Goal: Information Seeking & Learning: Learn about a topic

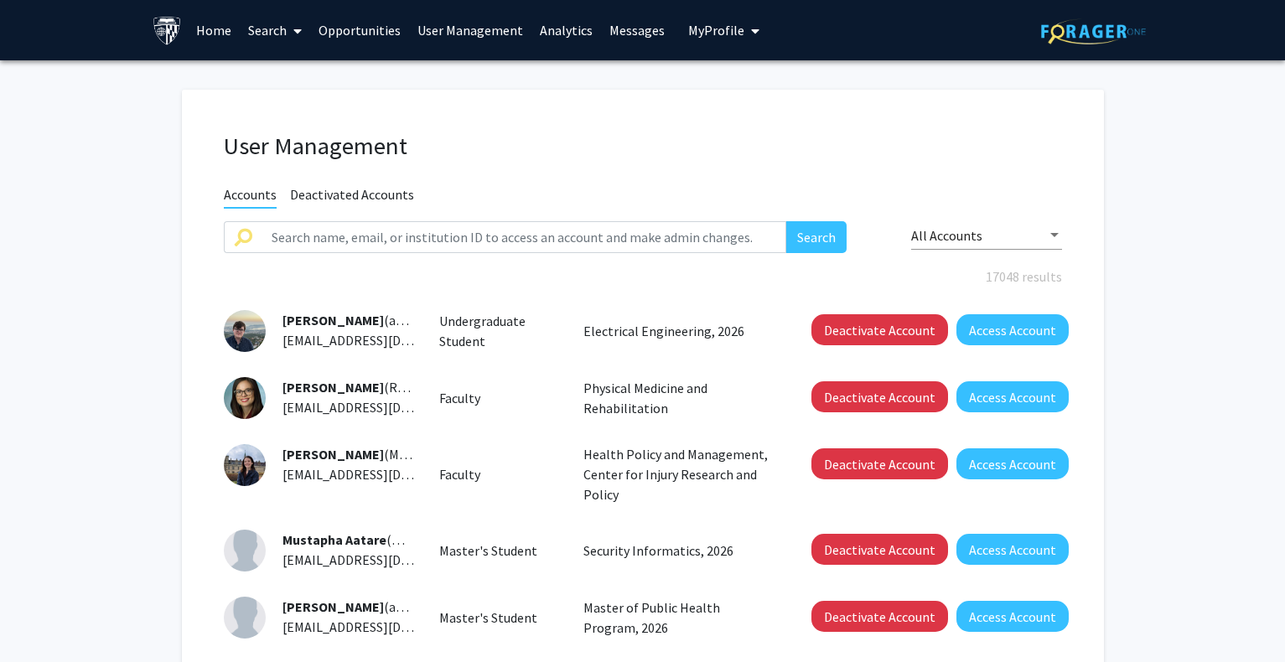
click at [262, 22] on link "Search" at bounding box center [275, 30] width 70 height 59
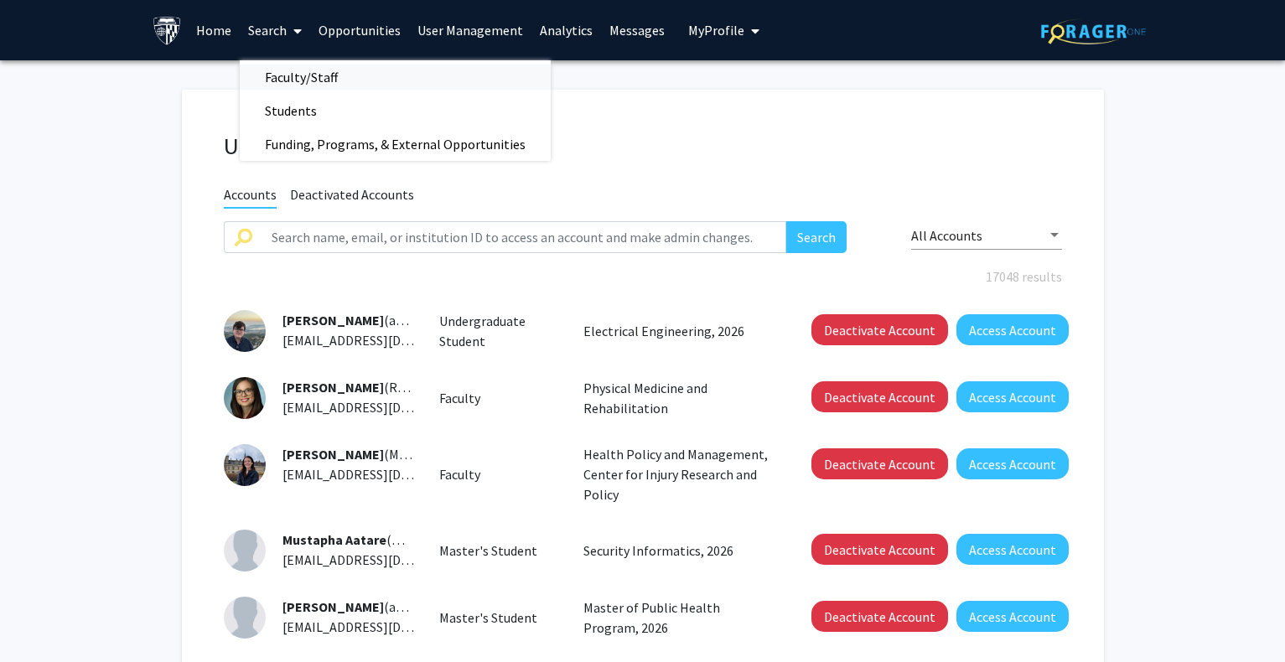
click at [305, 74] on span "Faculty/Staff" at bounding box center [301, 77] width 123 height 34
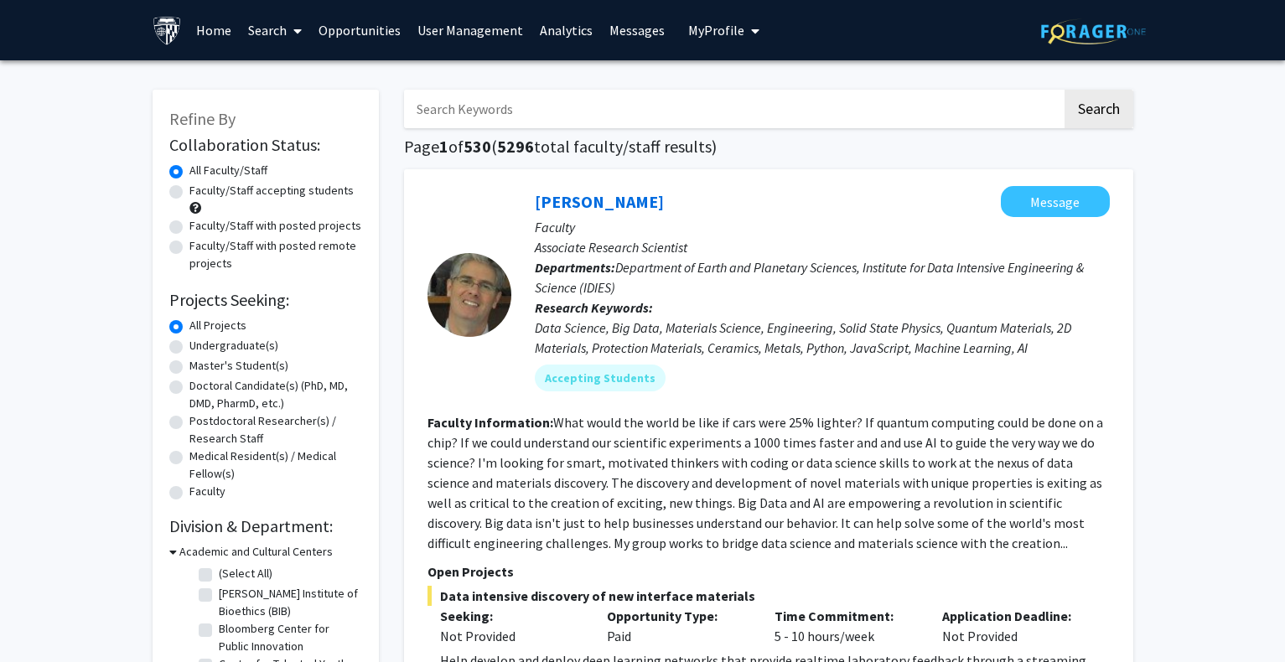
click at [516, 116] on input "Search Keywords" at bounding box center [733, 109] width 658 height 39
type input "trade"
click at [1065, 90] on button "Search" at bounding box center [1099, 109] width 69 height 39
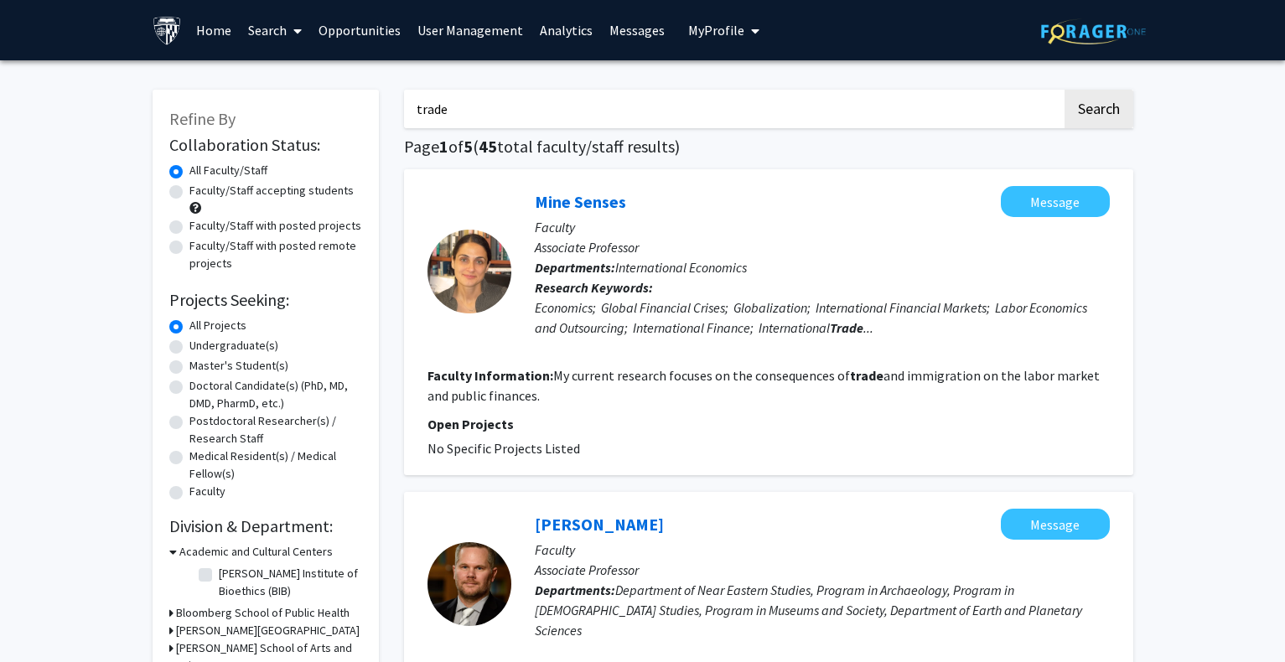
click at [189, 189] on label "Faculty/Staff accepting students" at bounding box center [271, 191] width 164 height 18
click at [189, 189] on input "Faculty/Staff accepting students" at bounding box center [194, 187] width 11 height 11
radio input "true"
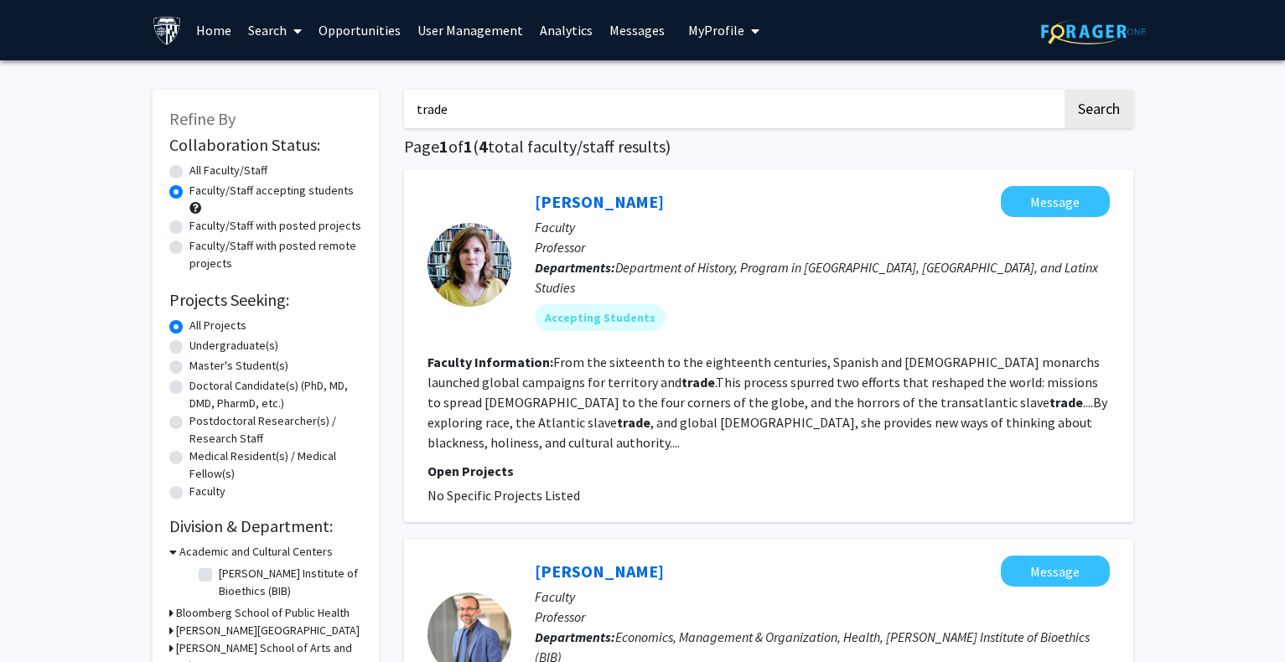
drag, startPoint x: 521, startPoint y: 113, endPoint x: 341, endPoint y: 96, distance: 181.0
type input "[GEOGRAPHIC_DATA]"
click at [1065, 90] on button "Search" at bounding box center [1099, 109] width 69 height 39
radio input "true"
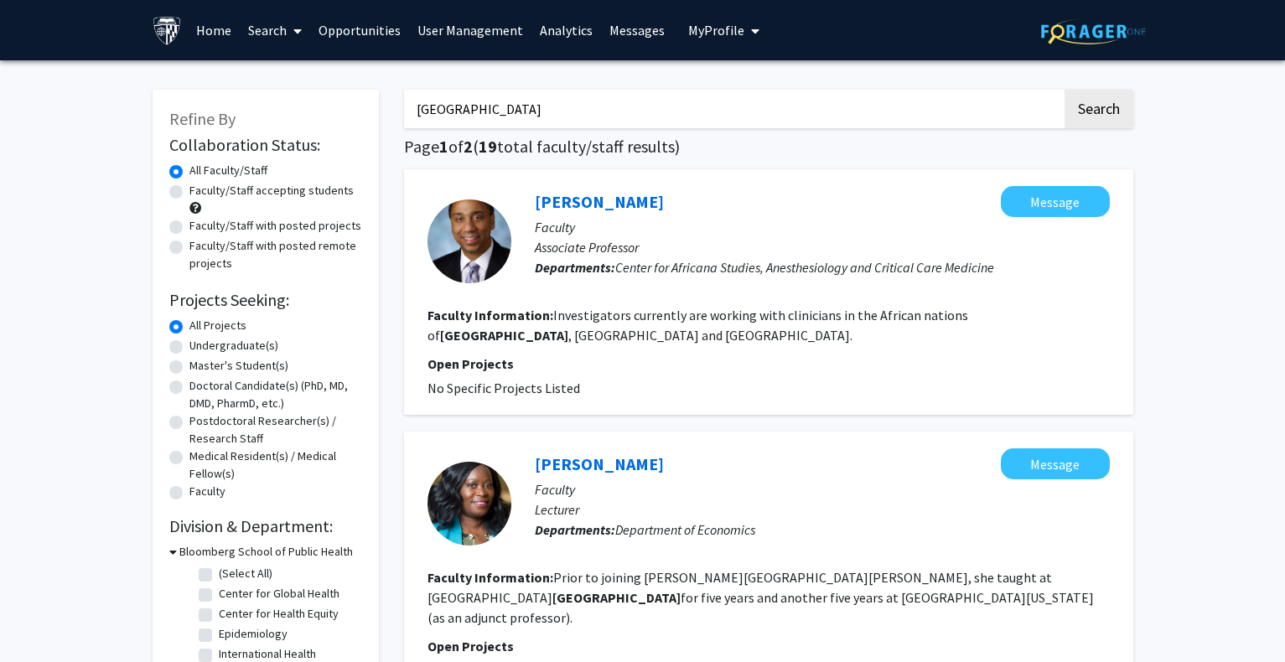
click at [260, 186] on label "Faculty/Staff accepting students" at bounding box center [271, 191] width 164 height 18
click at [200, 186] on input "Faculty/Staff accepting students" at bounding box center [194, 187] width 11 height 11
radio input "true"
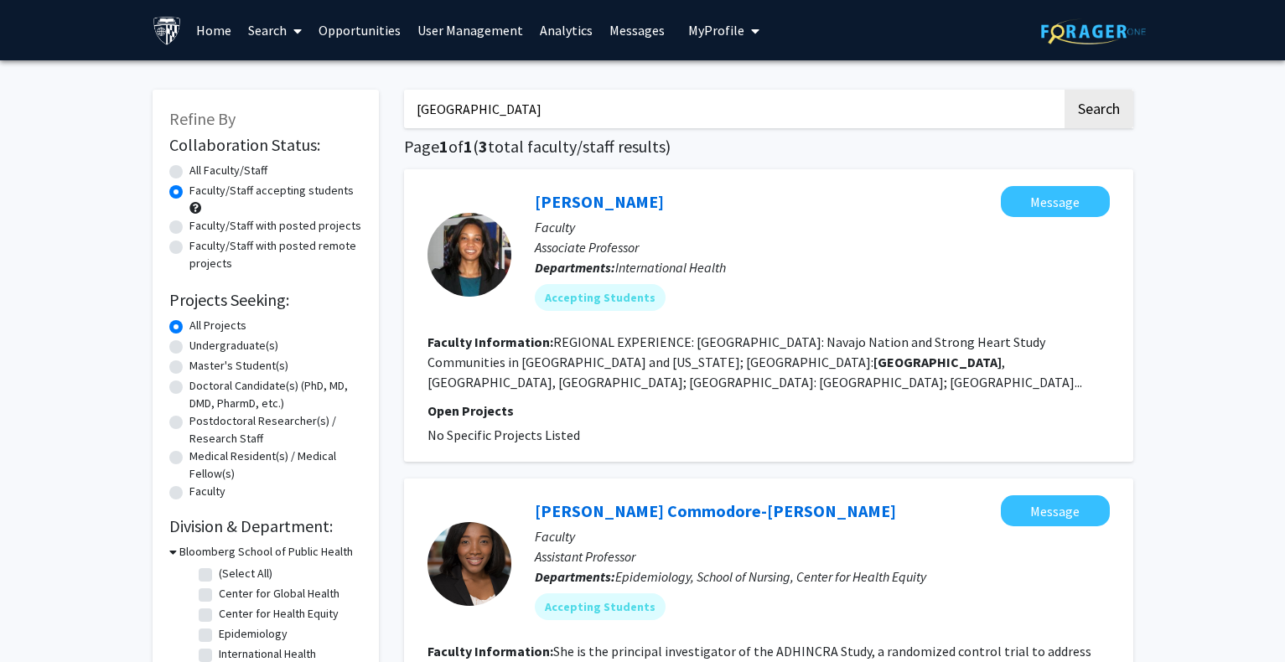
drag, startPoint x: 462, startPoint y: 117, endPoint x: 383, endPoint y: 110, distance: 79.1
click at [383, 110] on div "Refine By Collaboration Status: Collaboration Status All Faculty/Staff Collabor…" at bounding box center [643, 625] width 1006 height 1105
type input "imports"
click at [1065, 90] on button "Search" at bounding box center [1099, 109] width 69 height 39
radio input "true"
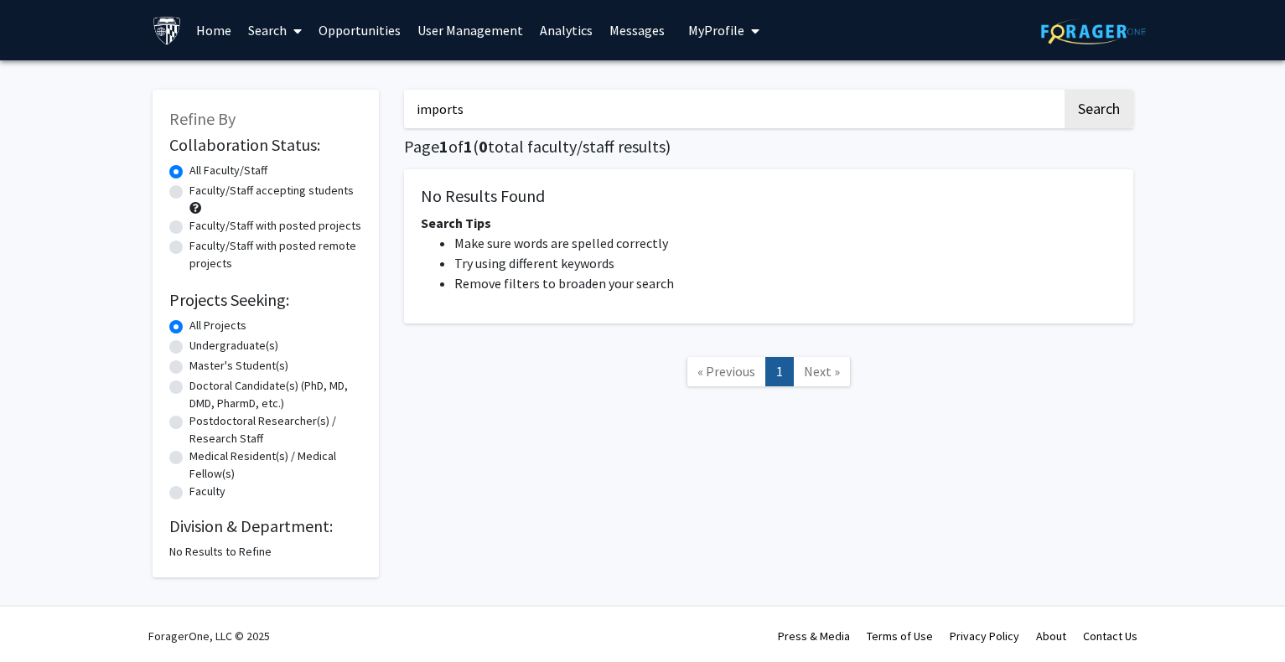
drag, startPoint x: 489, startPoint y: 113, endPoint x: 309, endPoint y: 107, distance: 179.5
click at [309, 107] on div "Refine By Collaboration Status: Collaboration Status All Faculty/Staff Collabor…" at bounding box center [643, 325] width 1006 height 505
type input "trade"
click at [1065, 90] on button "Search" at bounding box center [1099, 109] width 69 height 39
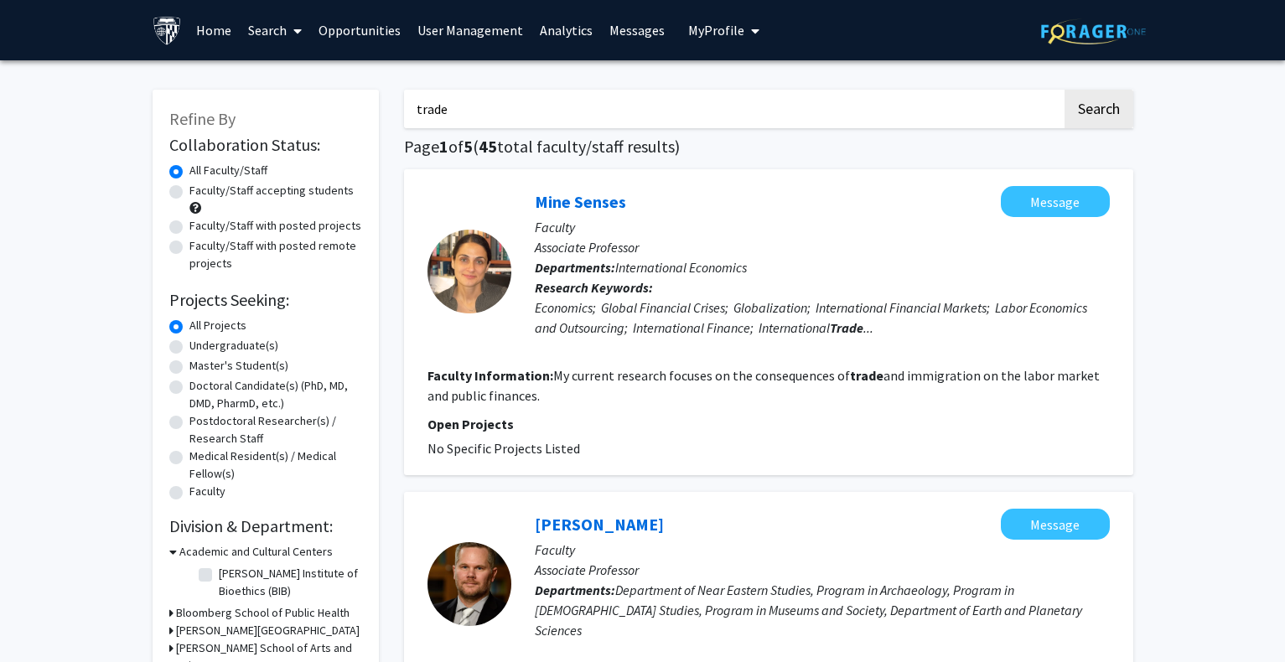
click at [250, 194] on label "Faculty/Staff accepting students" at bounding box center [271, 191] width 164 height 18
click at [200, 193] on input "Faculty/Staff accepting students" at bounding box center [194, 187] width 11 height 11
radio input "true"
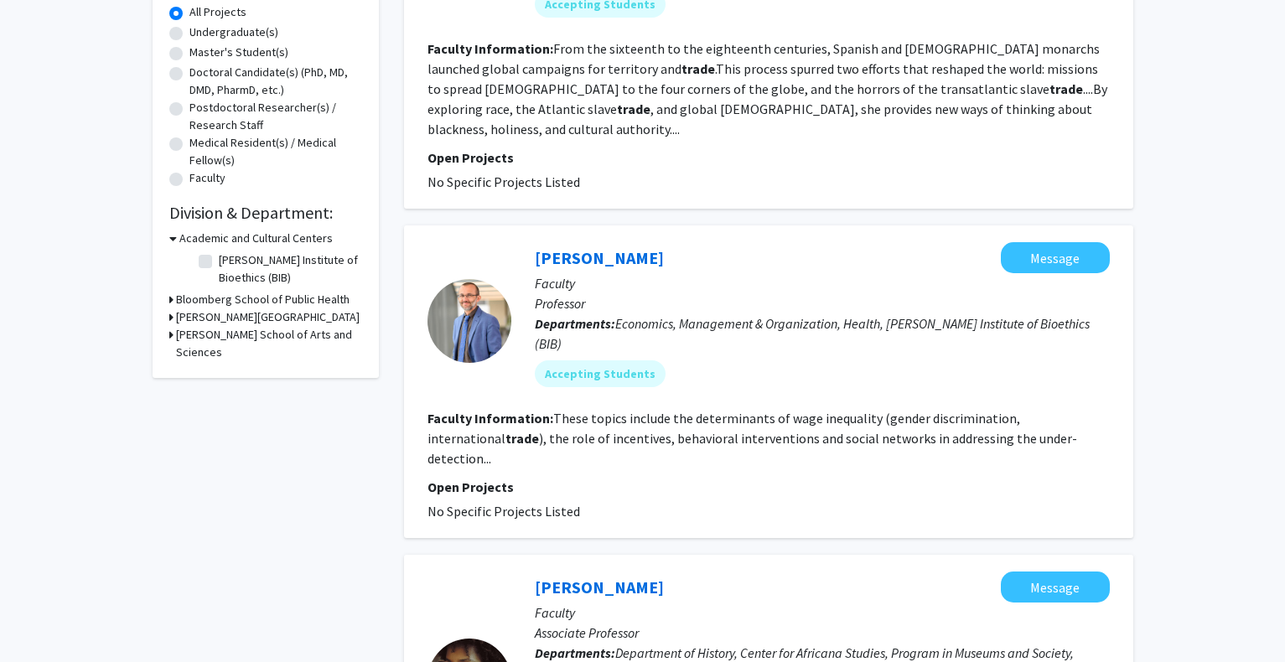
scroll to position [307, 0]
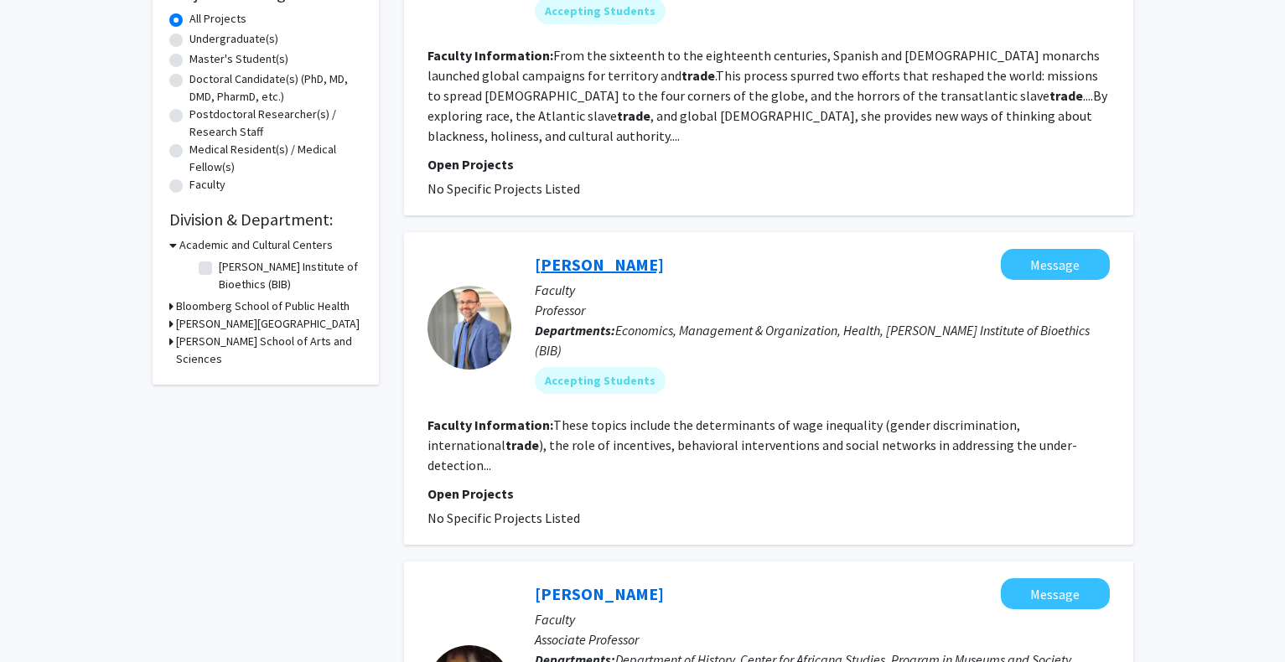
click at [594, 254] on link "[PERSON_NAME]" at bounding box center [599, 264] width 129 height 21
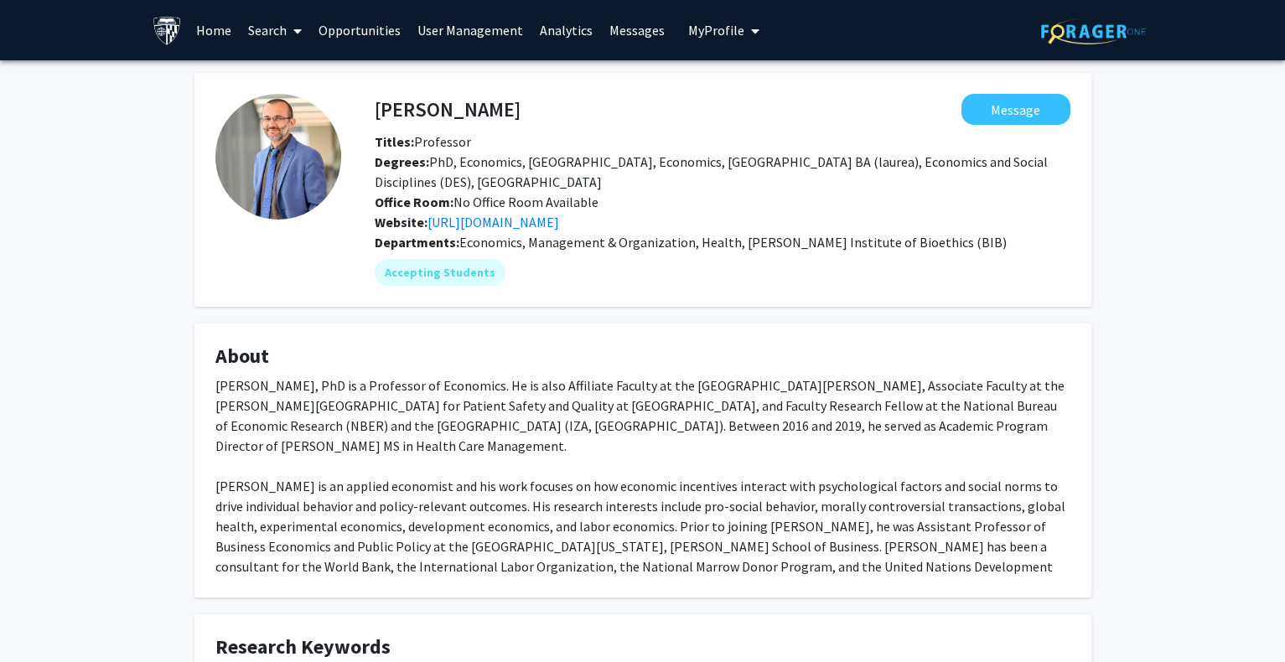
click at [263, 24] on link "Search" at bounding box center [275, 30] width 70 height 59
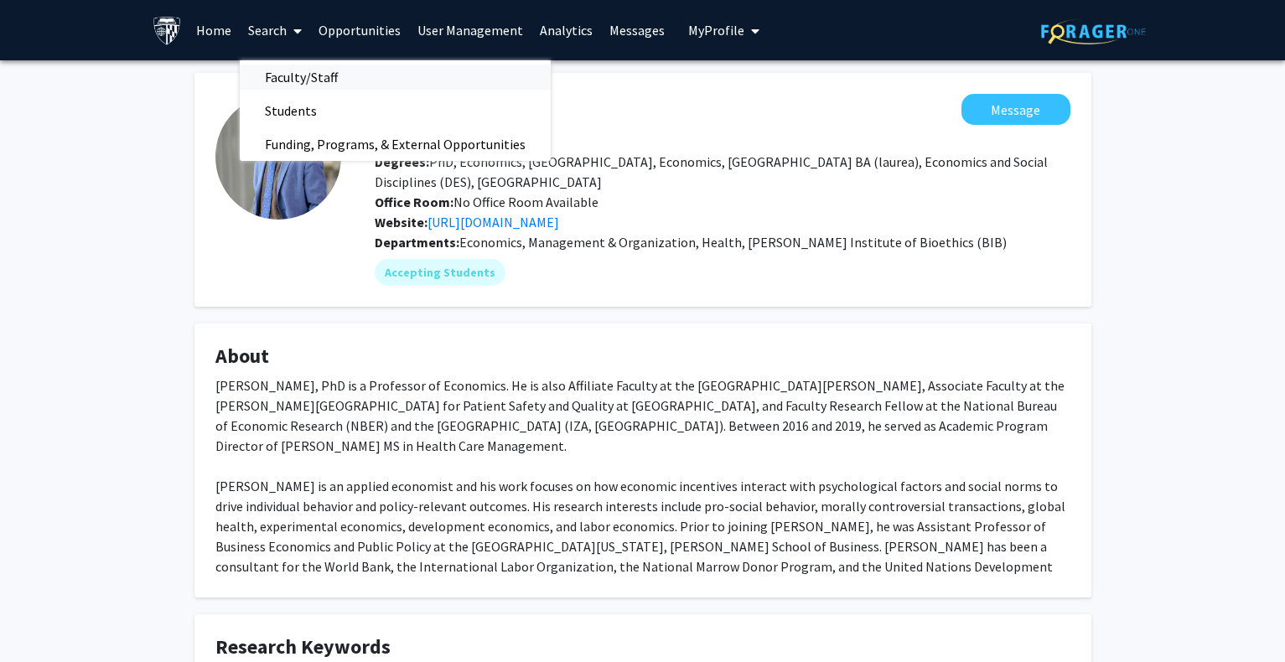
click at [283, 70] on span "Faculty/Staff" at bounding box center [301, 77] width 123 height 34
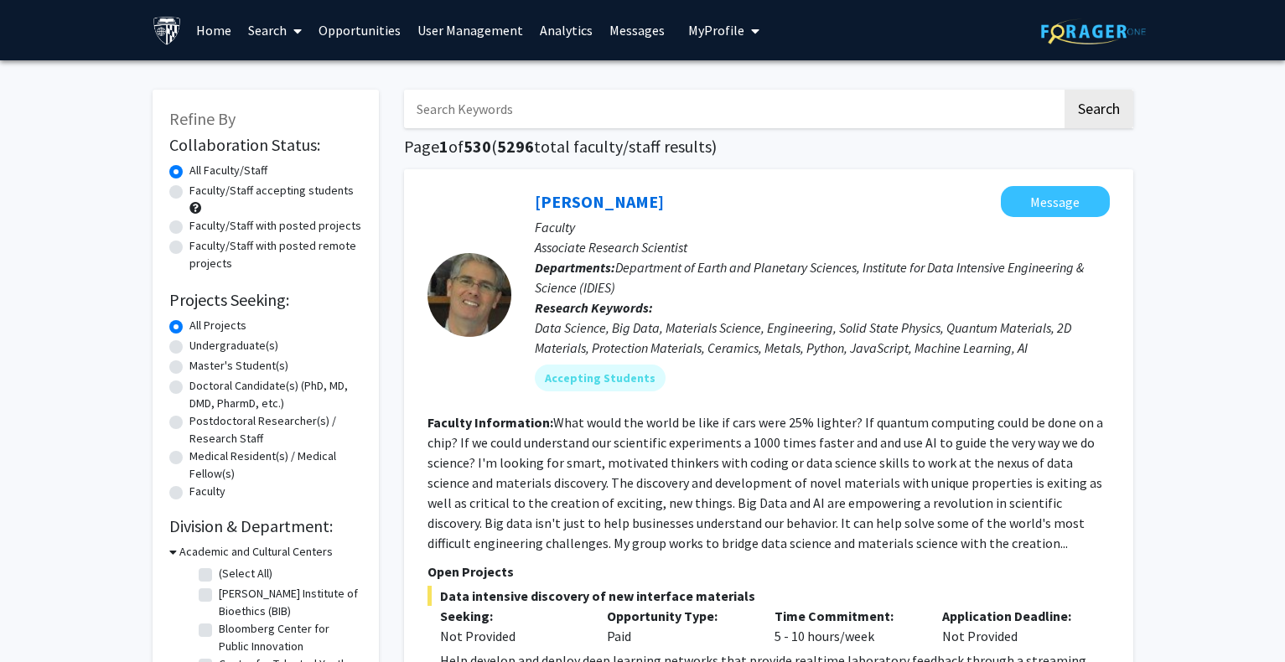
click at [492, 117] on input "Search Keywords" at bounding box center [733, 109] width 658 height 39
type input "[GEOGRAPHIC_DATA]"
click at [1065, 90] on button "Search" at bounding box center [1099, 109] width 69 height 39
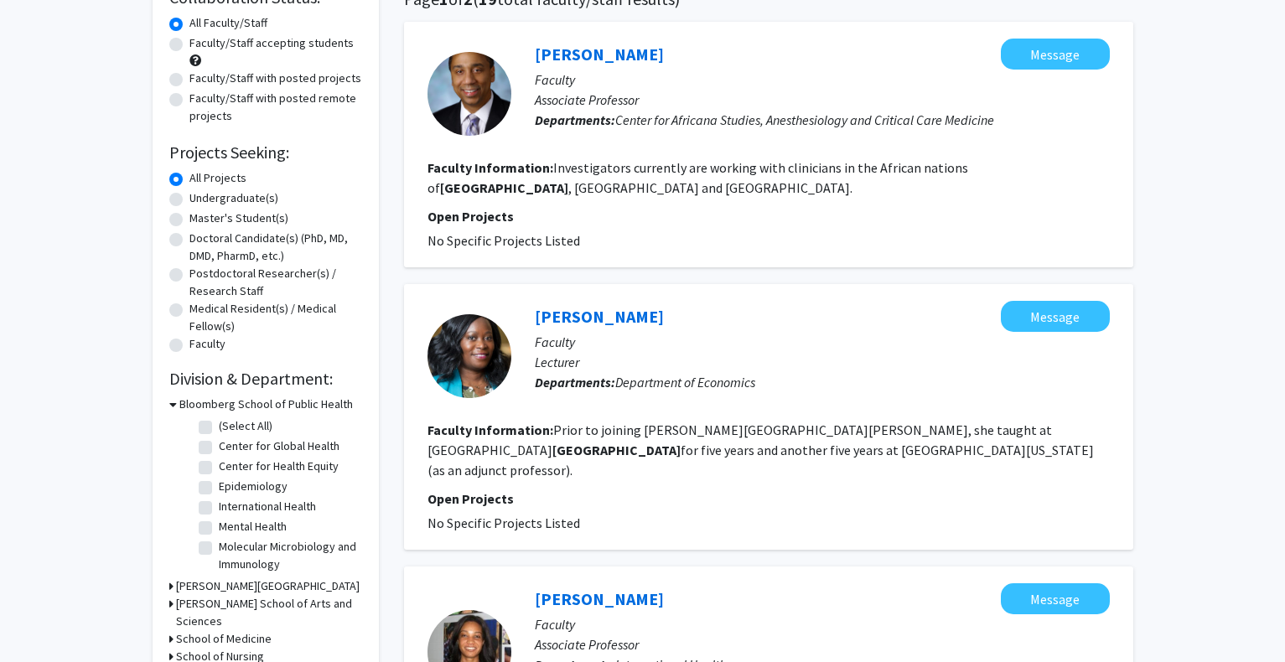
scroll to position [168, 0]
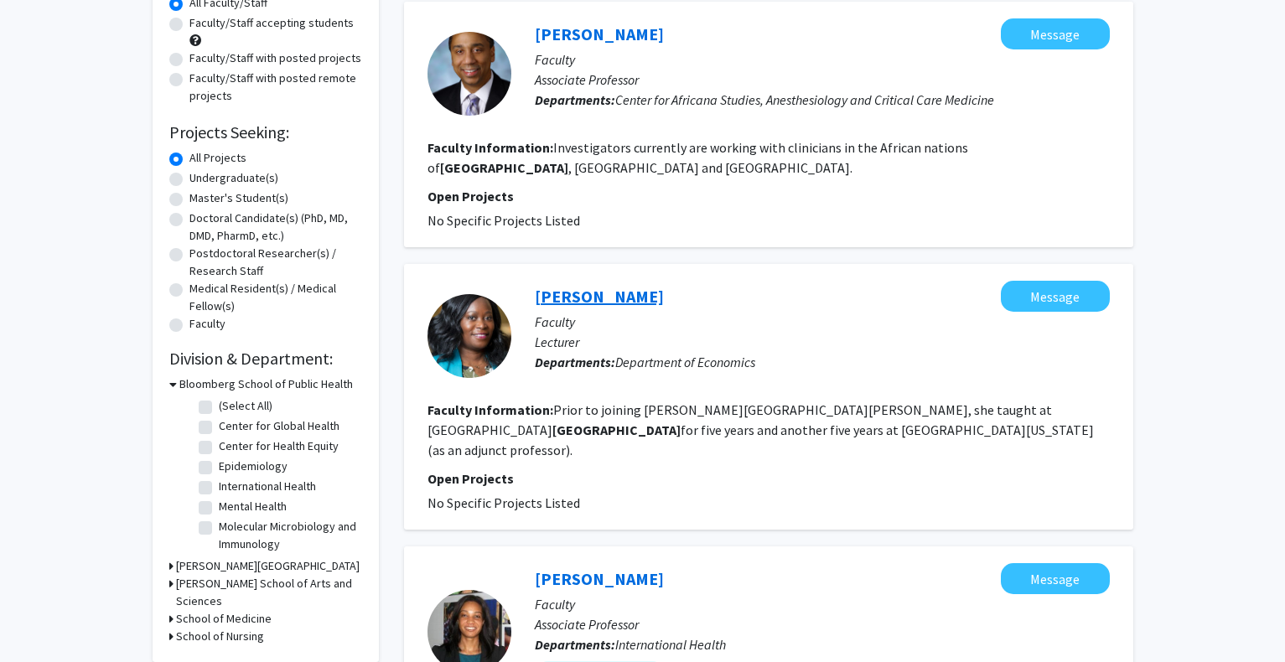
click at [636, 289] on link "[PERSON_NAME]" at bounding box center [599, 296] width 129 height 21
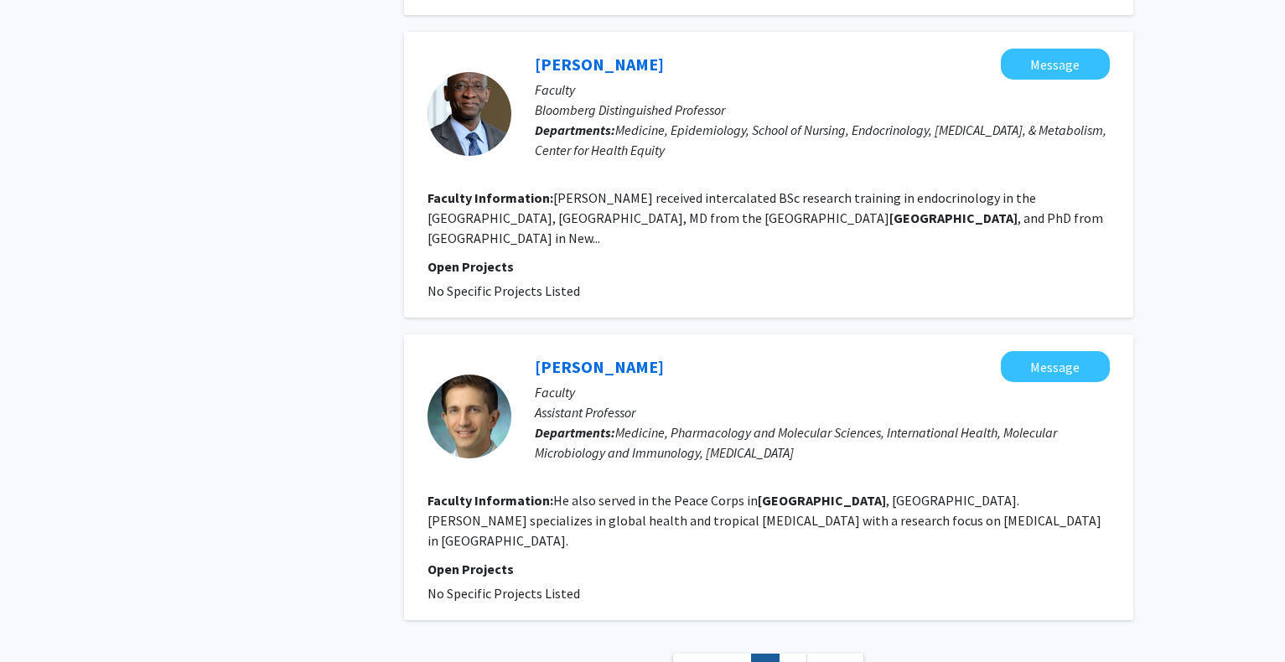
scroll to position [2433, 0]
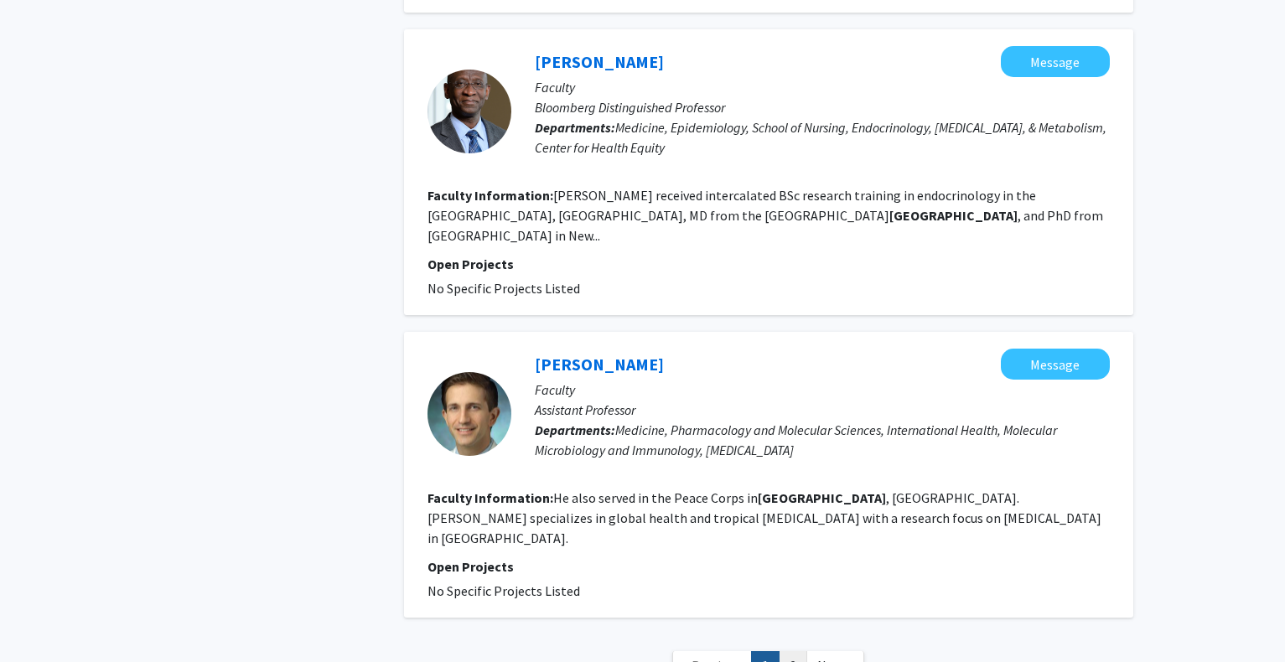
click at [791, 651] on link "2" at bounding box center [793, 665] width 29 height 29
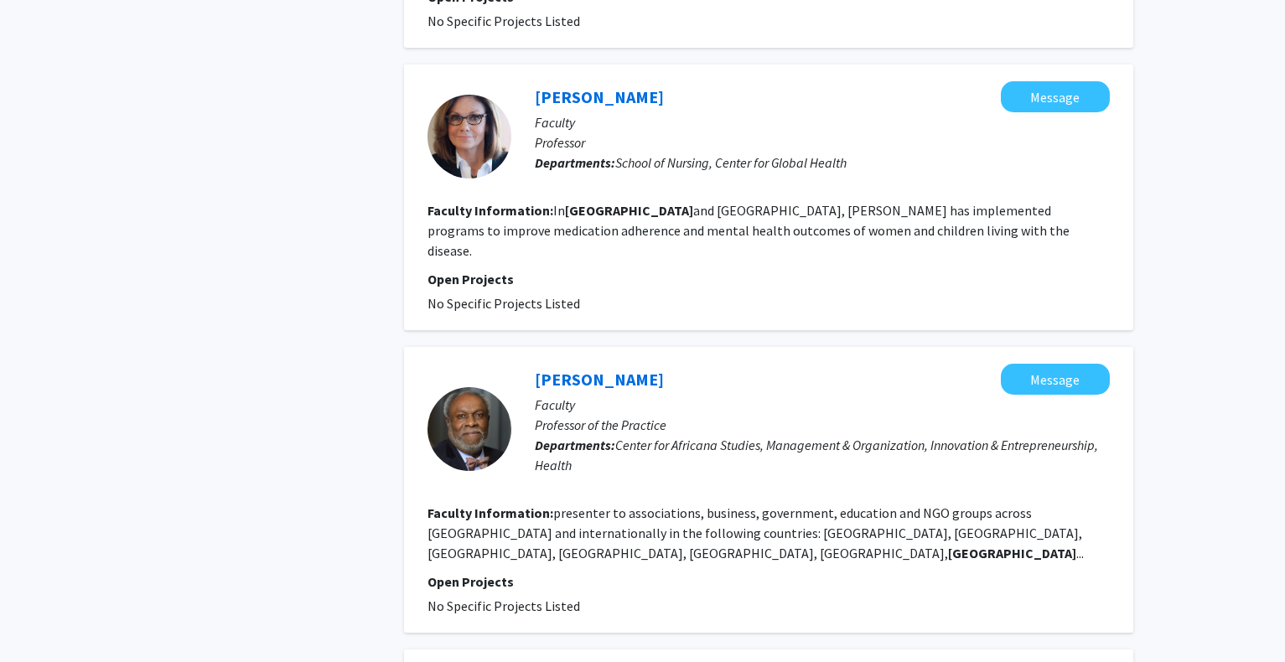
scroll to position [1928, 0]
drag, startPoint x: 528, startPoint y: 208, endPoint x: 630, endPoint y: 210, distance: 102.3
click at [630, 363] on div "[PERSON_NAME] Message Faculty Professor of the Practice Departments: Center for…" at bounding box center [810, 428] width 599 height 131
copy link "[PERSON_NAME]"
click at [586, 368] on link "[PERSON_NAME]" at bounding box center [599, 378] width 129 height 21
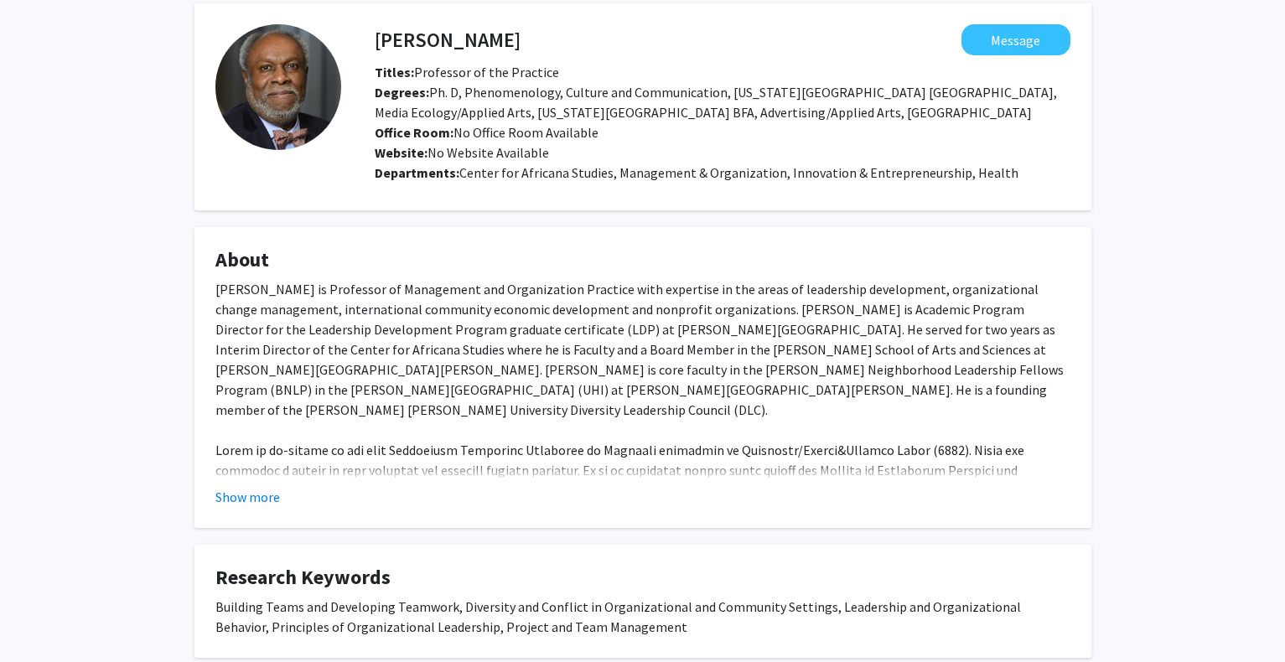
scroll to position [170, 0]
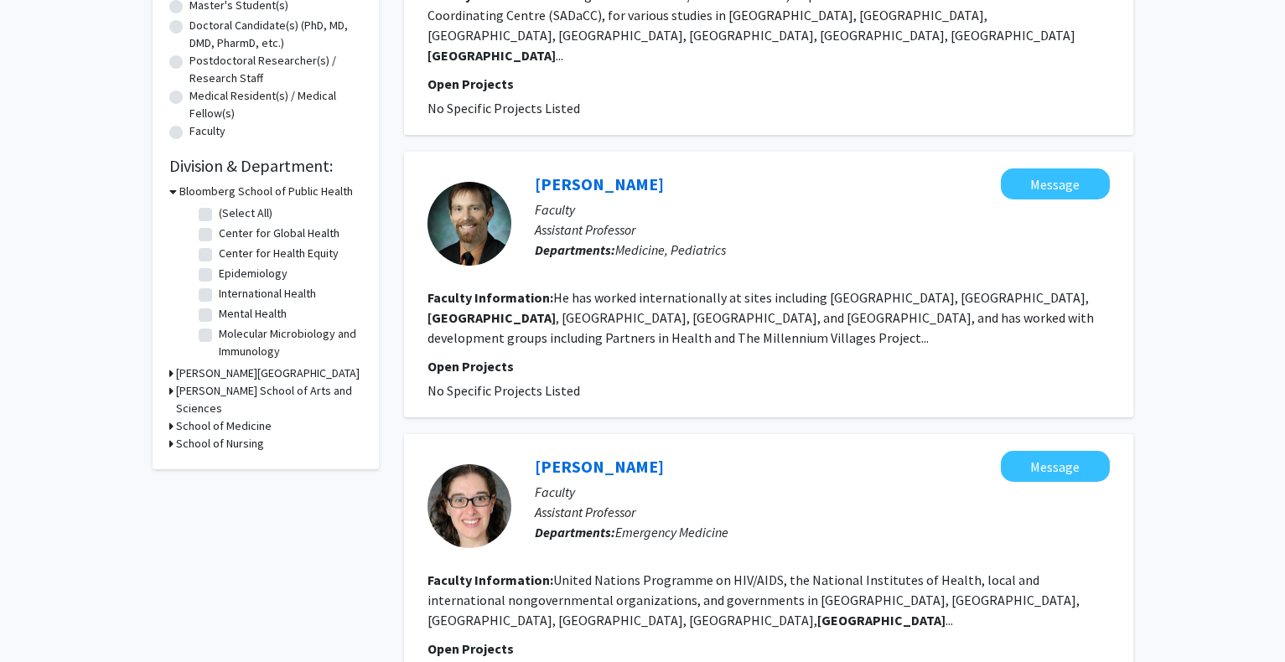
scroll to position [25, 0]
